Goal: Communication & Community: Participate in discussion

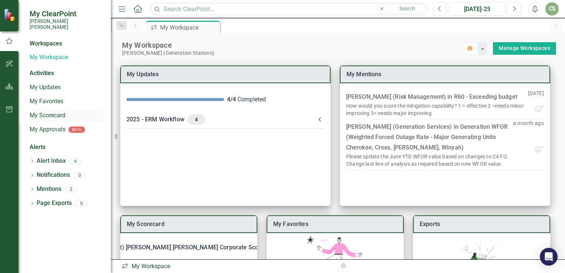
click at [44, 111] on link "My Scorecard" at bounding box center [67, 115] width 74 height 9
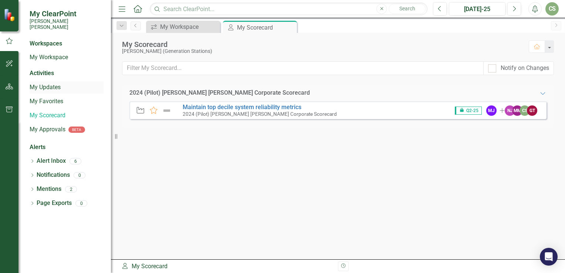
click at [54, 83] on link "My Updates" at bounding box center [67, 87] width 74 height 9
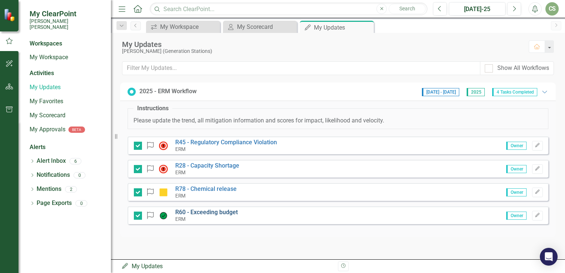
click at [219, 214] on link "R60 - Exceeding budget" at bounding box center [206, 212] width 63 height 7
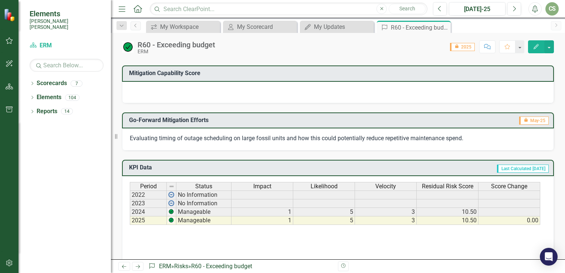
scroll to position [242, 0]
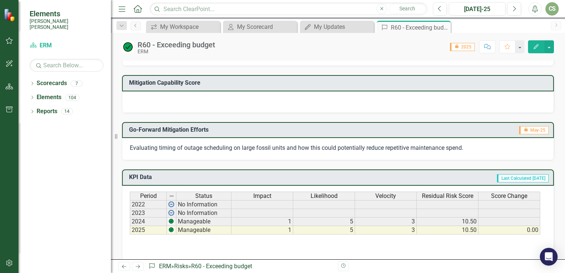
drag, startPoint x: 459, startPoint y: 147, endPoint x: 418, endPoint y: 141, distance: 41.5
click at [418, 144] on span "Evaluating timing of outage scheduling on large fossil units and how this could…" at bounding box center [297, 147] width 334 height 7
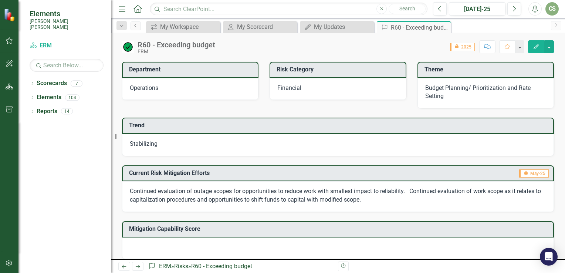
scroll to position [142, 0]
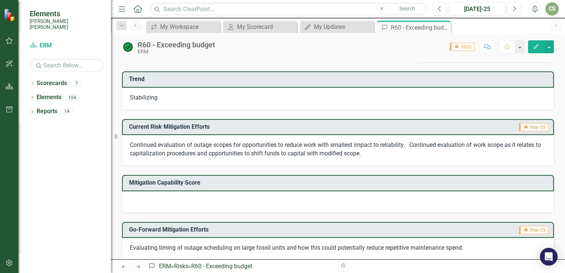
click at [287, 143] on span "Continued evaluation of outage scopes for opportunities to reduce work with sma…" at bounding box center [335, 149] width 411 height 16
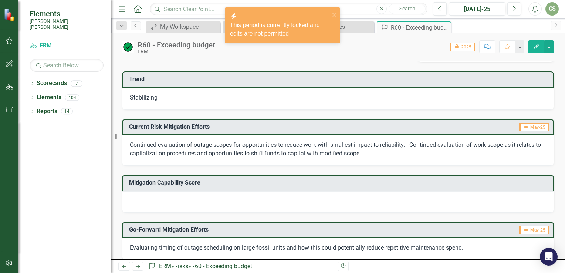
click at [287, 143] on span "Continued evaluation of outage scopes for opportunities to reduce work with sma…" at bounding box center [335, 149] width 411 height 16
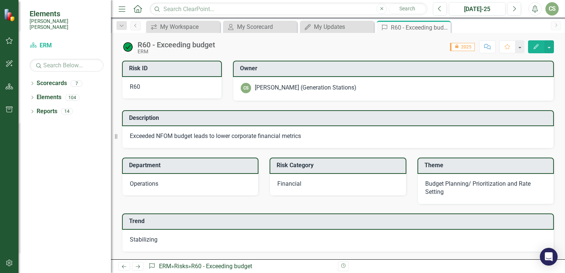
scroll to position [107, 0]
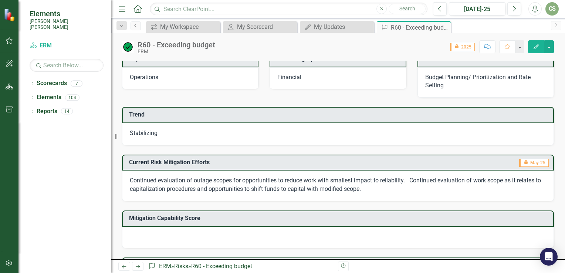
click at [9, 17] on img at bounding box center [10, 15] width 13 height 13
click at [8, 90] on button "button" at bounding box center [9, 87] width 17 height 16
click at [7, 38] on icon "button" at bounding box center [10, 41] width 8 height 6
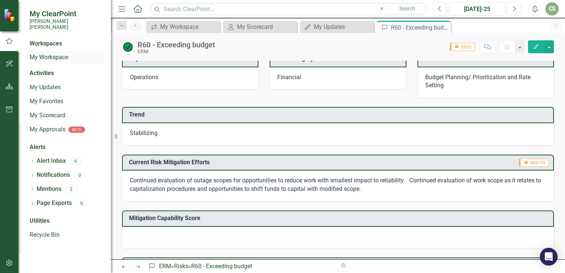
click at [47, 54] on link "My Workspace" at bounding box center [67, 57] width 74 height 9
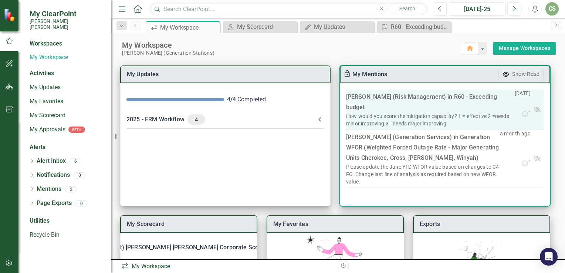
click at [460, 113] on div "How would you score the mitigation capability? 1 = effective 2 =needs minor imp…" at bounding box center [430, 119] width 169 height 15
click at [445, 107] on div "[PERSON_NAME] (Risk Management) in R60 - Exceeding budget" at bounding box center [430, 102] width 169 height 21
drag, startPoint x: 445, startPoint y: 107, endPoint x: 412, endPoint y: 105, distance: 32.6
click at [412, 105] on div "[PERSON_NAME] (Risk Management) in R60 - Exceeding budget" at bounding box center [430, 102] width 169 height 21
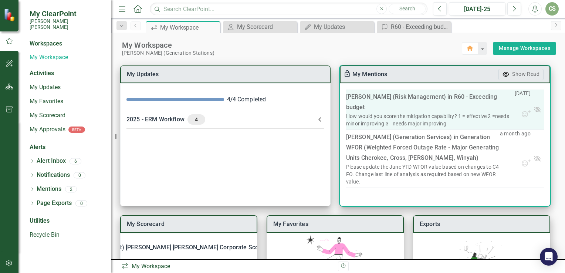
click at [412, 105] on div "[PERSON_NAME] (Risk Management) in R60 - Exceeding budget" at bounding box center [430, 102] width 169 height 21
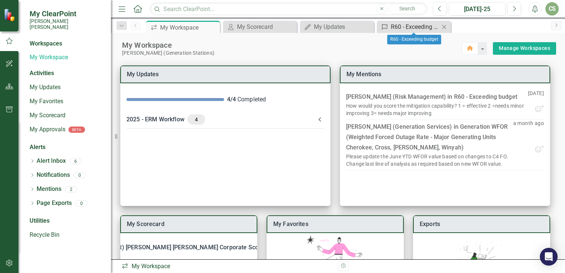
click at [413, 28] on div "R60 - Exceeding budget" at bounding box center [415, 26] width 49 height 9
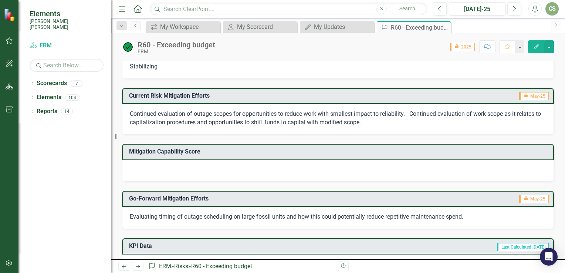
scroll to position [173, 0]
drag, startPoint x: 441, startPoint y: 170, endPoint x: 363, endPoint y: 169, distance: 77.7
click at [363, 169] on div at bounding box center [338, 170] width 432 height 21
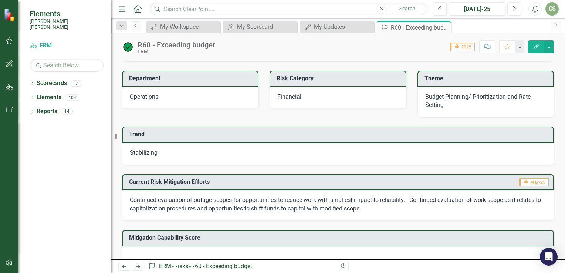
scroll to position [0, 0]
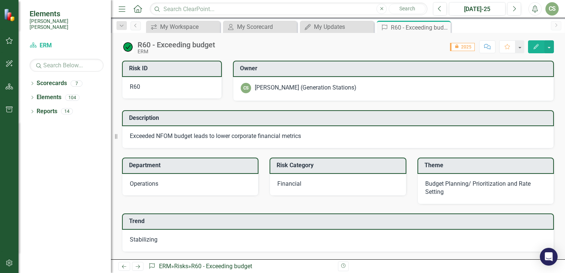
click at [493, 47] on button "Comment" at bounding box center [487, 46] width 16 height 13
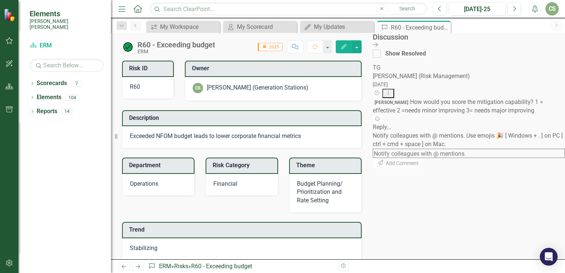
click at [497, 132] on div "Reply..." at bounding box center [469, 127] width 192 height 9
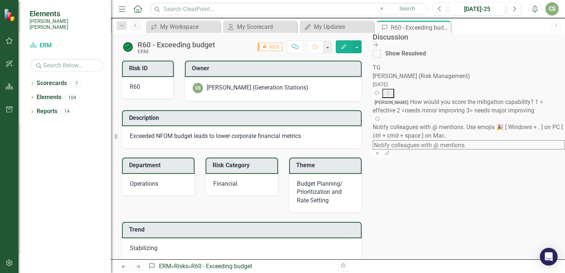
click at [485, 149] on textarea at bounding box center [469, 144] width 192 height 9
type textarea "@"
type textarea "2=needs minor improving"
click at [393, 159] on button "Send" at bounding box center [388, 154] width 11 height 10
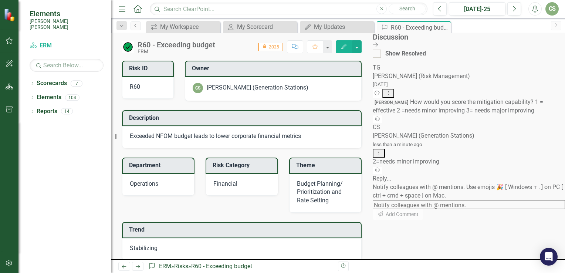
scroll to position [34, 0]
drag, startPoint x: 521, startPoint y: 245, endPoint x: 506, endPoint y: 255, distance: 18.1
click at [506, 220] on div "Notify colleagues with @ mentions. Use emojis 🎉 [ Windows + . ] on PC [ ctrl + …" at bounding box center [469, 201] width 192 height 37
click at [378, 46] on icon at bounding box center [375, 45] width 5 height 4
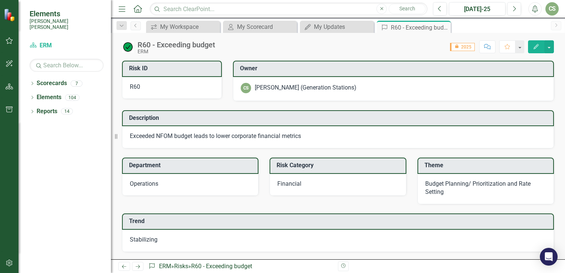
click at [174, 34] on div "R60 - Exceeding budget ERM Score: N/A icon.lock 2025 Completed Comment Favorite…" at bounding box center [338, 44] width 454 height 22
click at [181, 28] on div "My Workspace" at bounding box center [184, 26] width 49 height 9
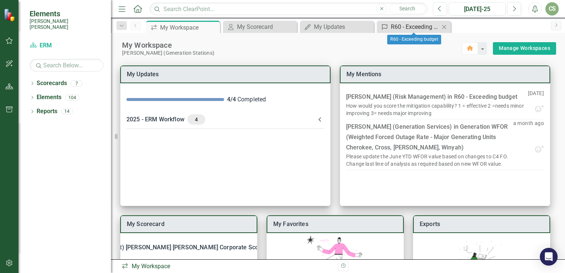
click at [415, 28] on div "R60 - Exceeding budget" at bounding box center [415, 26] width 49 height 9
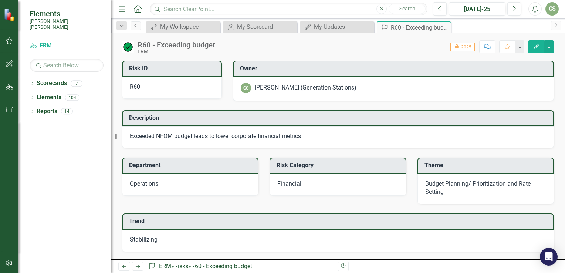
click at [488, 46] on icon "Comment" at bounding box center [487, 46] width 7 height 5
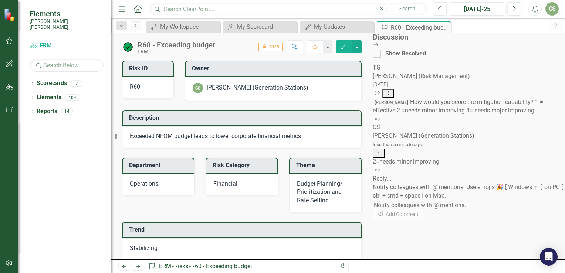
scroll to position [34, 0]
